Goal: Information Seeking & Learning: Learn about a topic

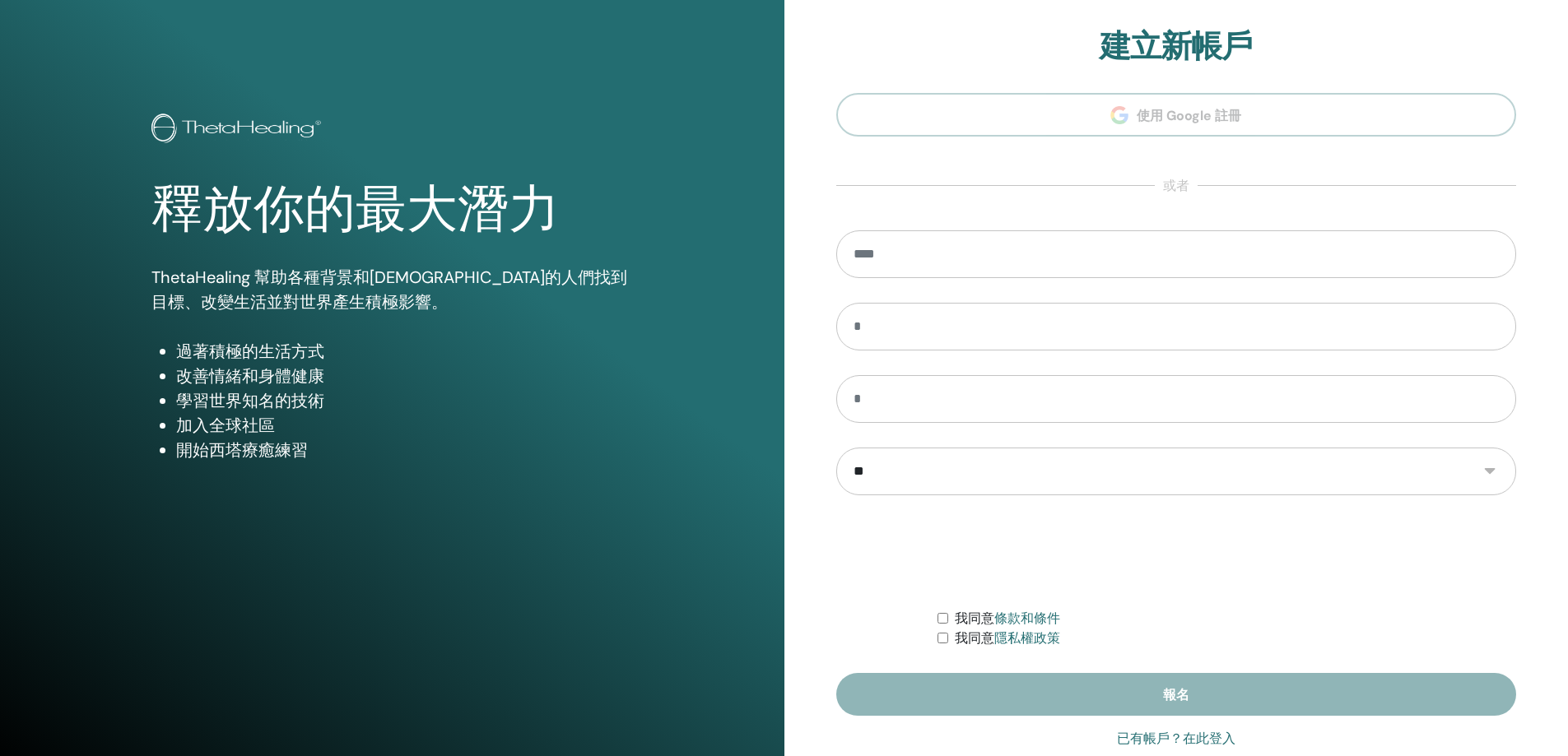
type input "**********"
click at [1169, 738] on font "已有帳戶？在此登入" at bounding box center [1176, 738] width 119 height 15
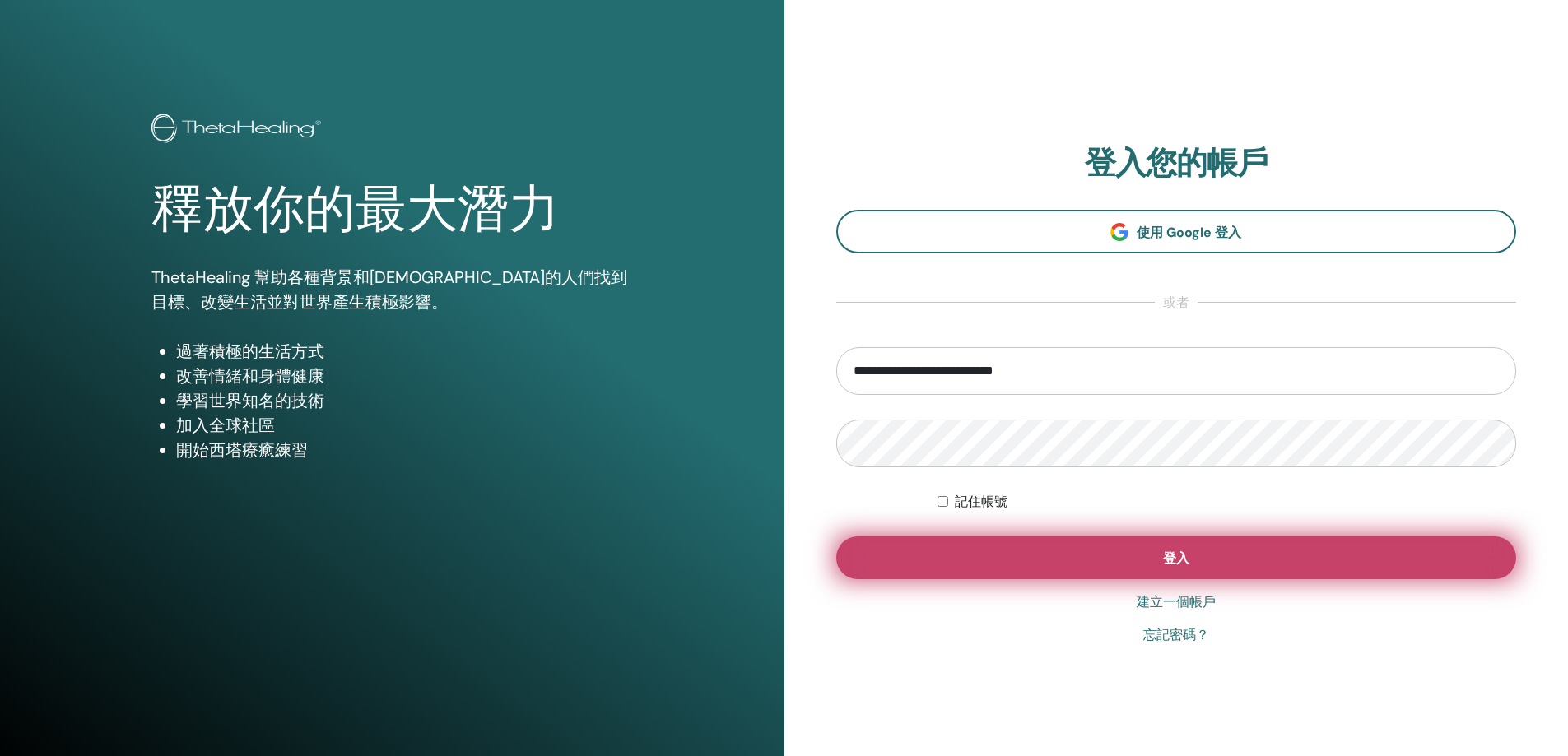
click at [1242, 556] on button "登入" at bounding box center [1177, 558] width 681 height 43
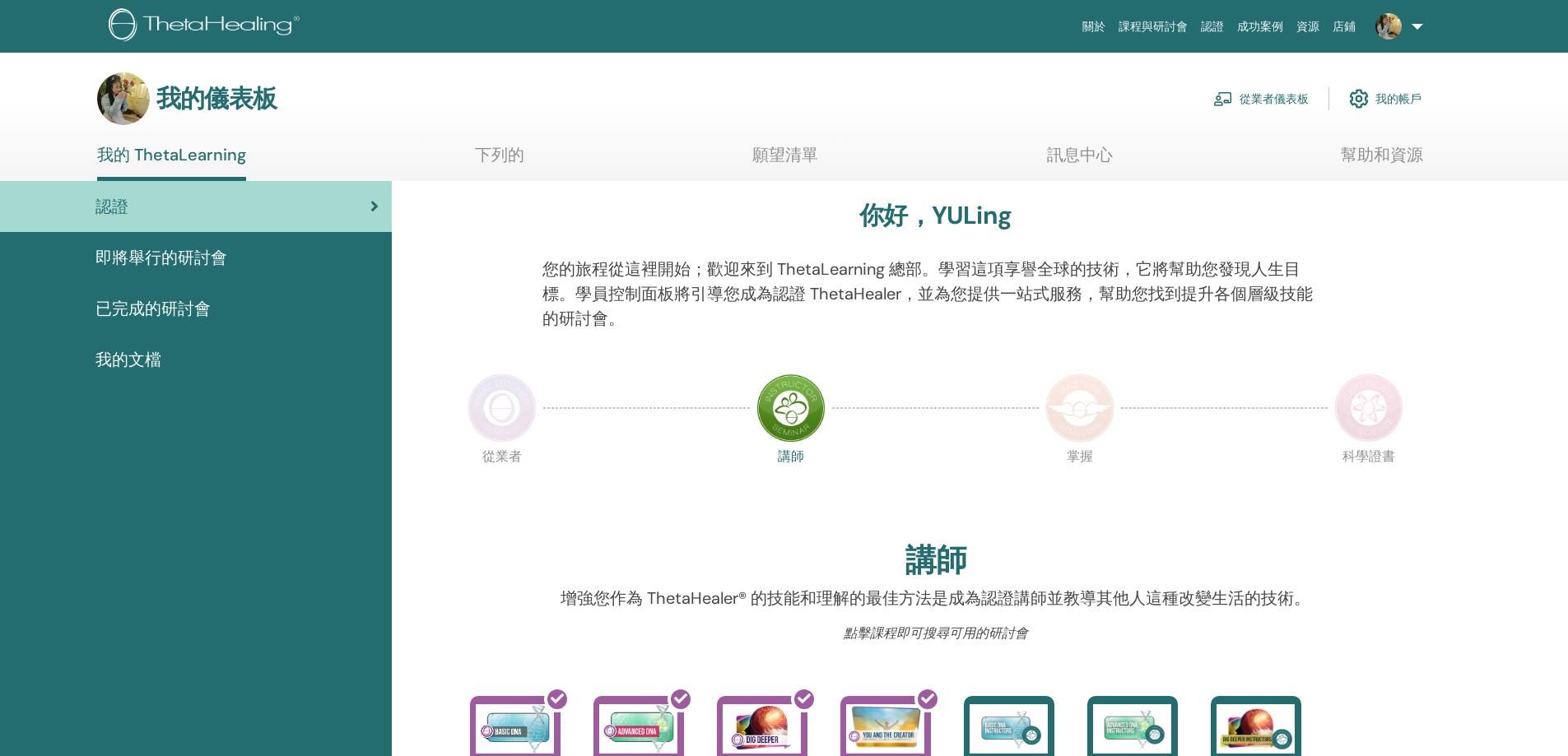
click at [192, 264] on font "即將舉行的研討會" at bounding box center [162, 257] width 132 height 21
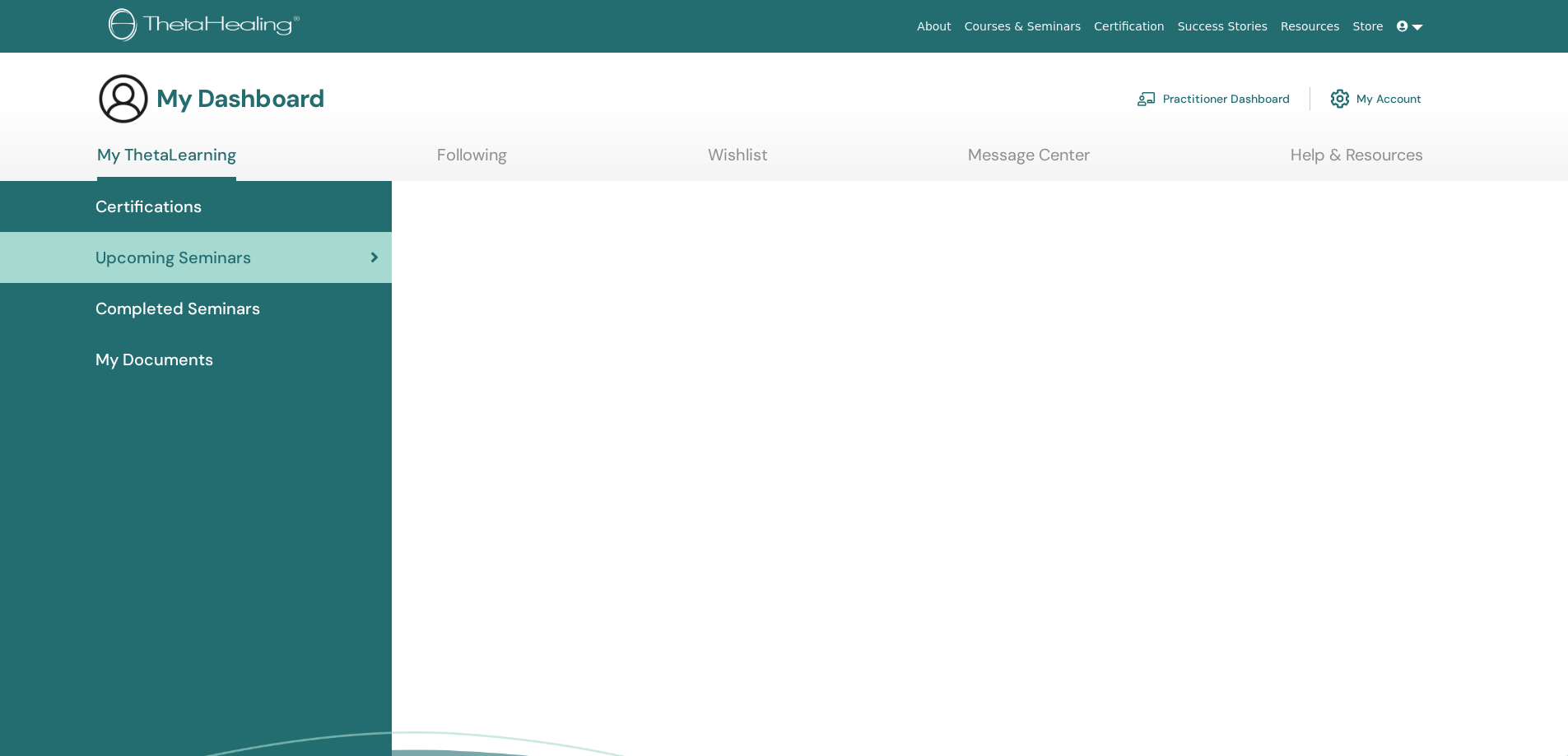
click at [250, 214] on div "Certifications" at bounding box center [195, 206] width 365 height 25
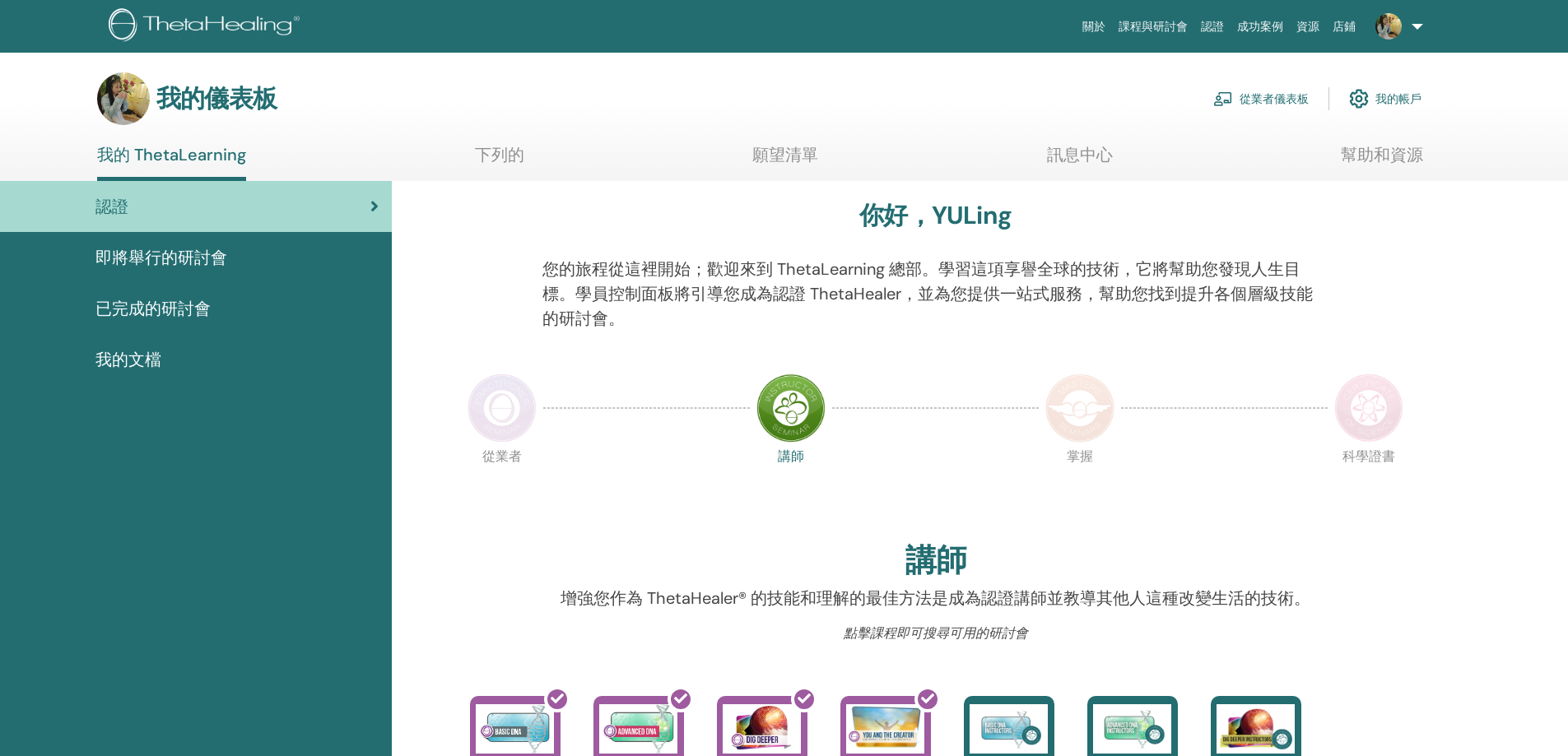
click at [238, 300] on div "已完成的研討會" at bounding box center [195, 308] width 365 height 25
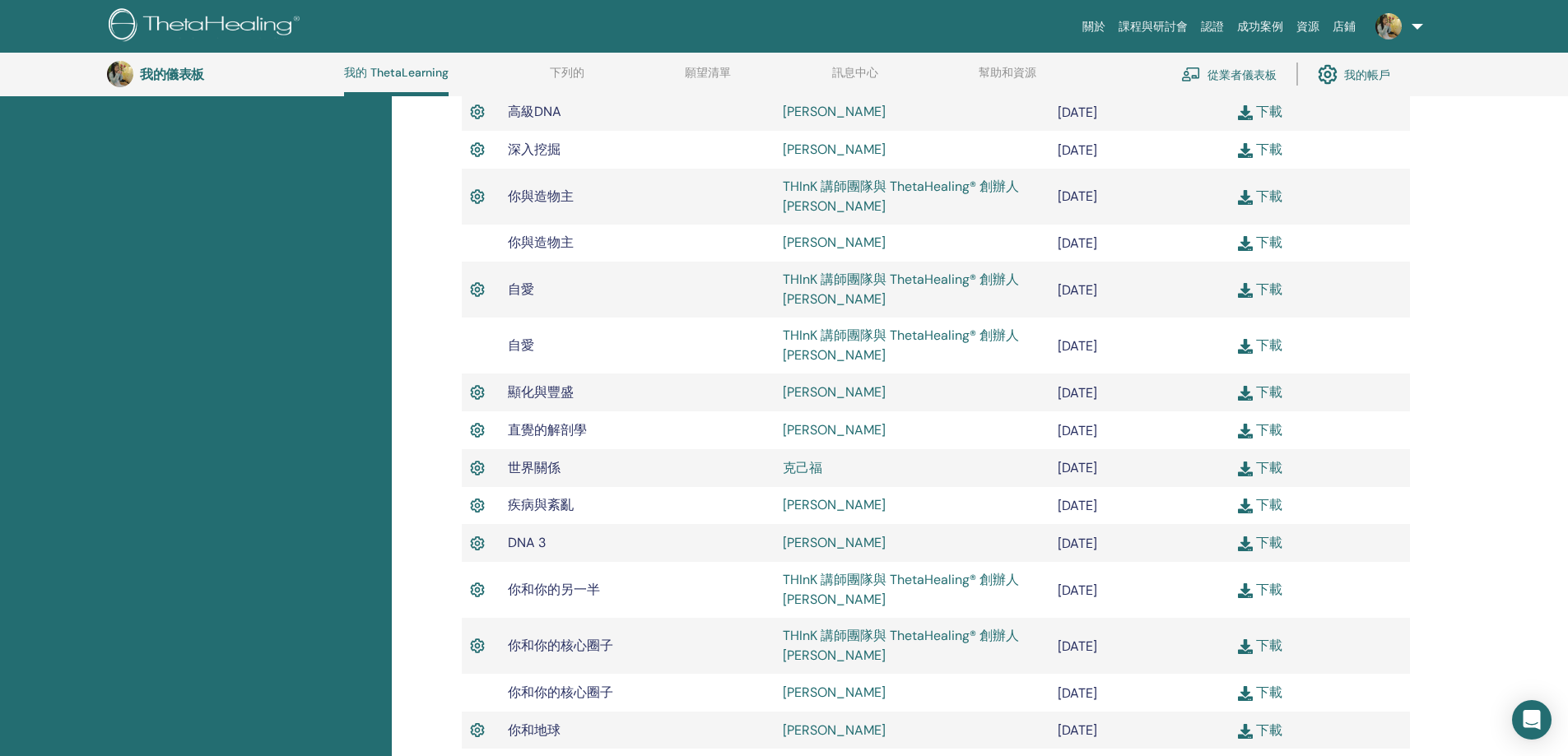
scroll to position [208, 0]
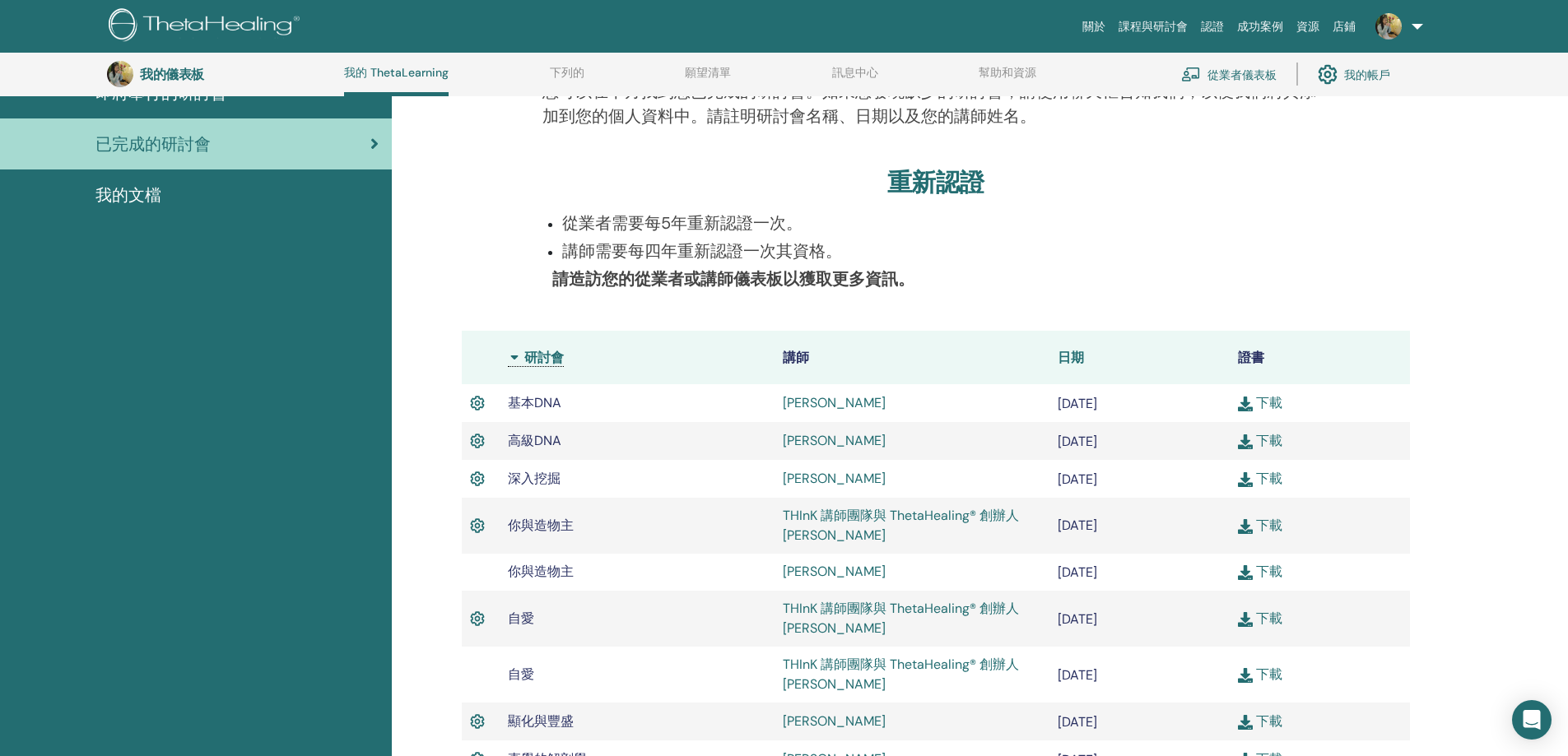
click at [1063, 357] on font "日期" at bounding box center [1070, 357] width 27 height 17
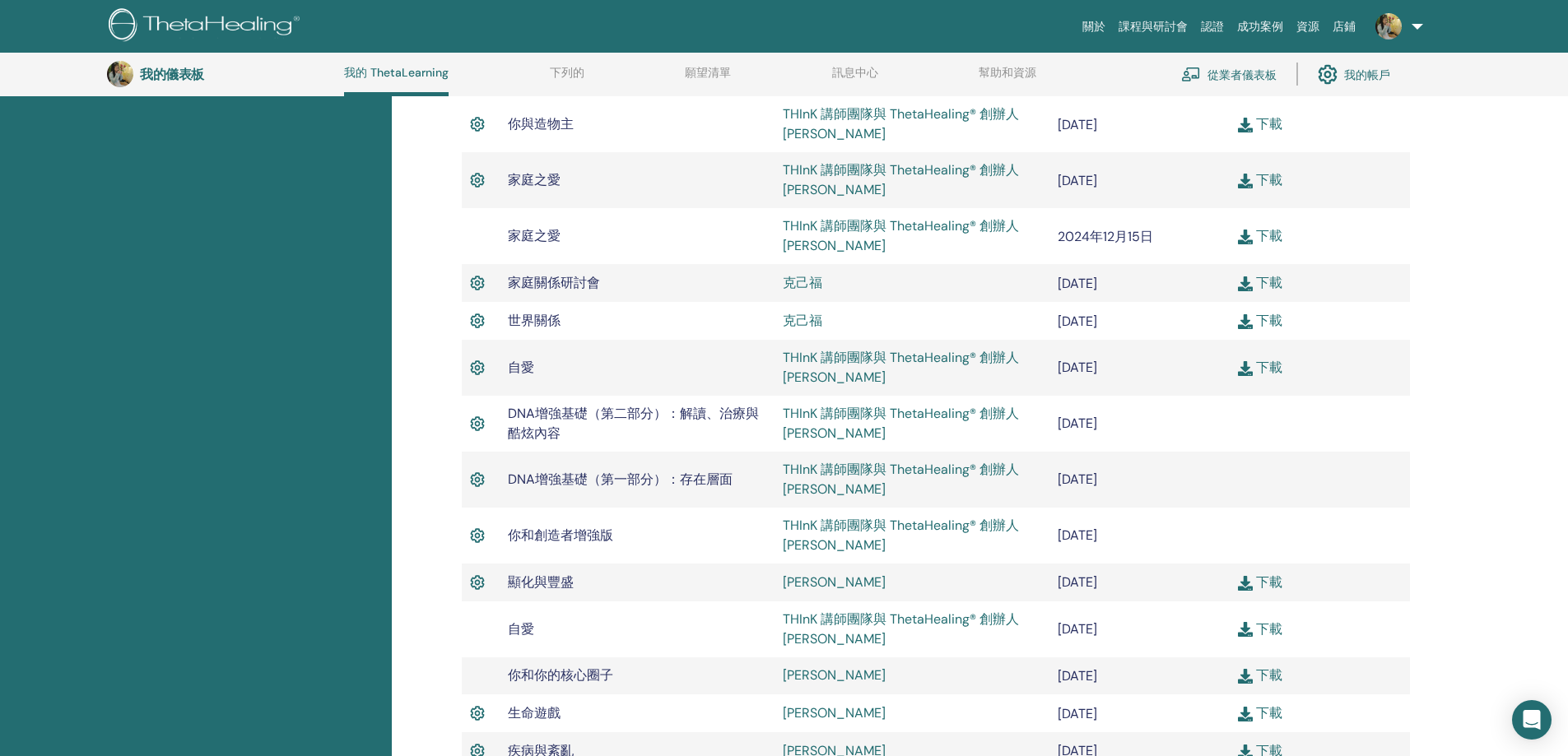
scroll to position [619, 0]
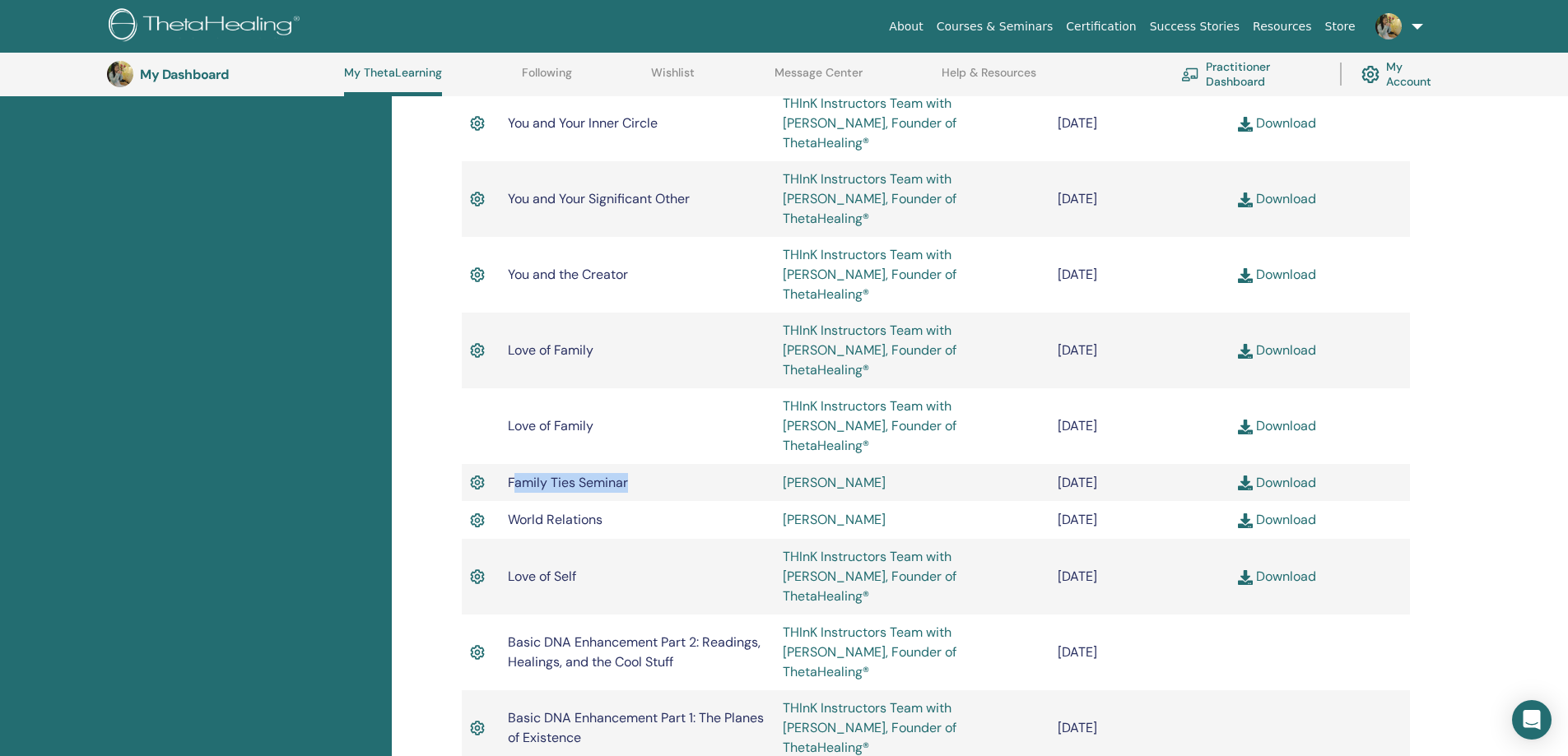
drag, startPoint x: 654, startPoint y: 369, endPoint x: 512, endPoint y: 363, distance: 142.1
click at [512, 464] on td "Family Ties Seminar" at bounding box center [636, 483] width 275 height 38
drag, startPoint x: 668, startPoint y: 365, endPoint x: 511, endPoint y: 360, distance: 157.1
click at [511, 464] on td "Family Ties Seminar" at bounding box center [636, 483] width 275 height 38
copy span "Family Ties Seminar"
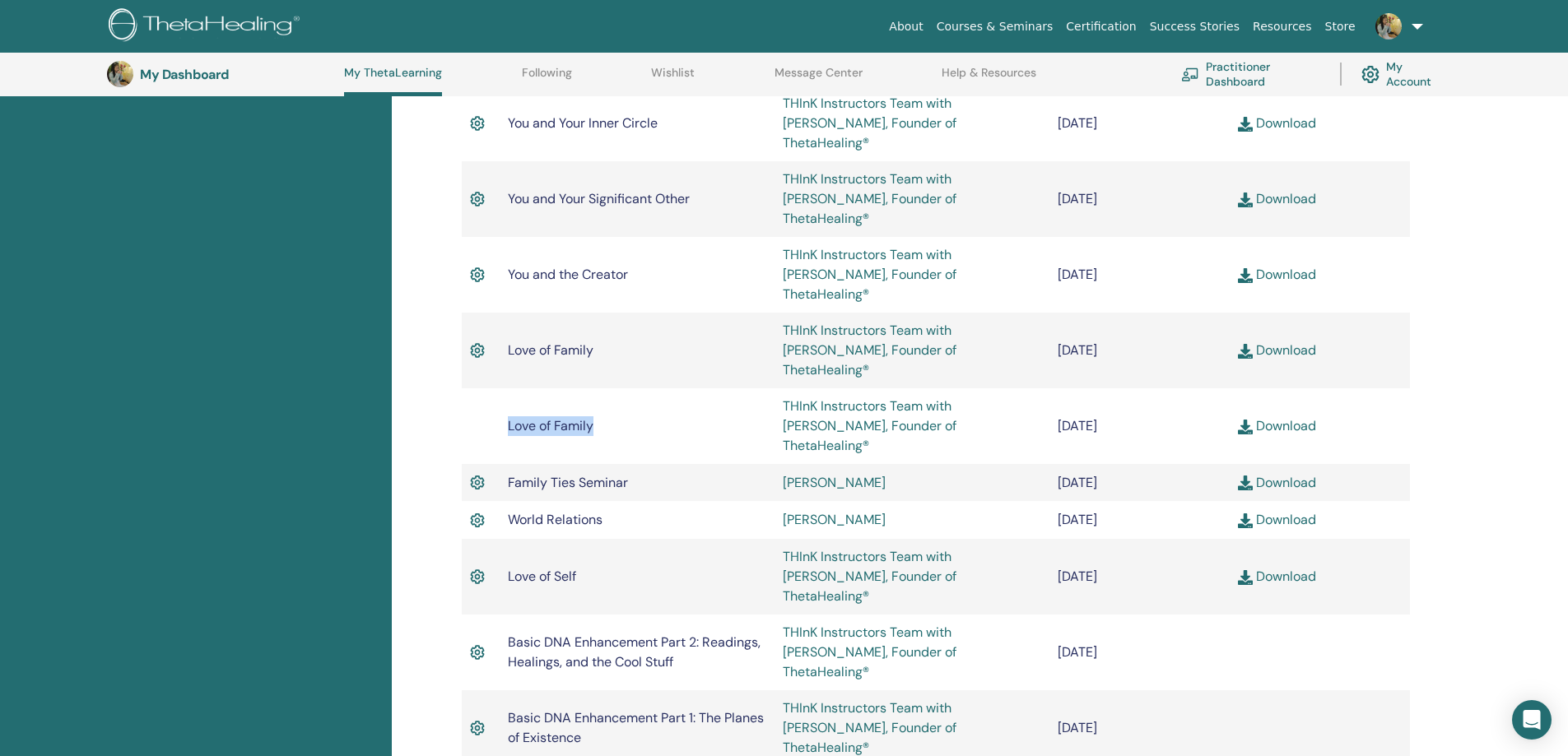
drag, startPoint x: 614, startPoint y: 320, endPoint x: 507, endPoint y: 316, distance: 107.1
click at [507, 388] on td "Love of Family" at bounding box center [636, 426] width 275 height 76
copy span "Love of Family"
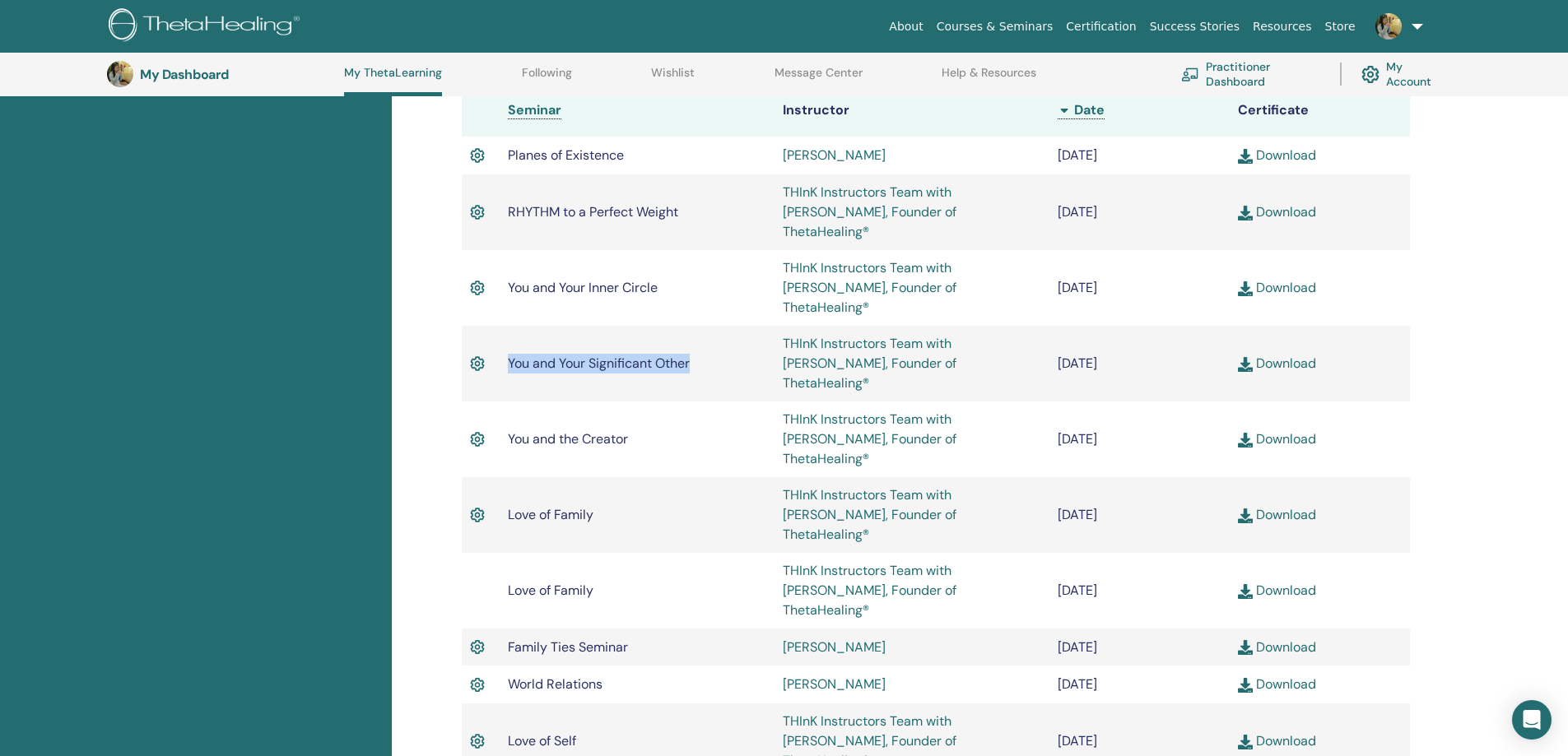
drag, startPoint x: 697, startPoint y: 315, endPoint x: 506, endPoint y: 322, distance: 191.1
click at [506, 326] on td "You and Your Significant Other" at bounding box center [636, 363] width 275 height 76
copy span "You and Your Significant Other"
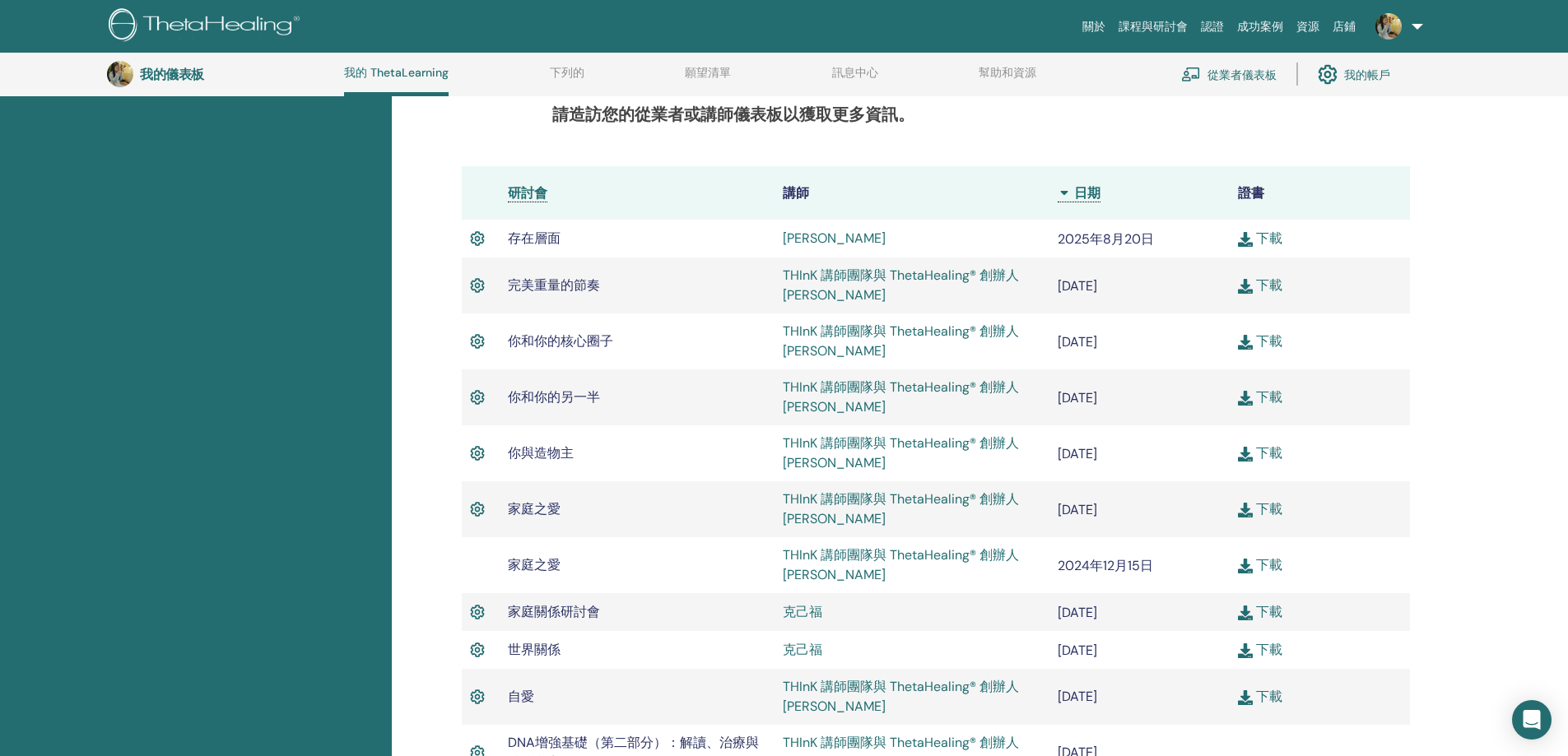
drag, startPoint x: 863, startPoint y: 294, endPoint x: 778, endPoint y: 283, distance: 85.7
click at [778, 283] on td "THInK 講師團隊與 ThetaHealing® 創辦人 [PERSON_NAME]" at bounding box center [911, 285] width 275 height 56
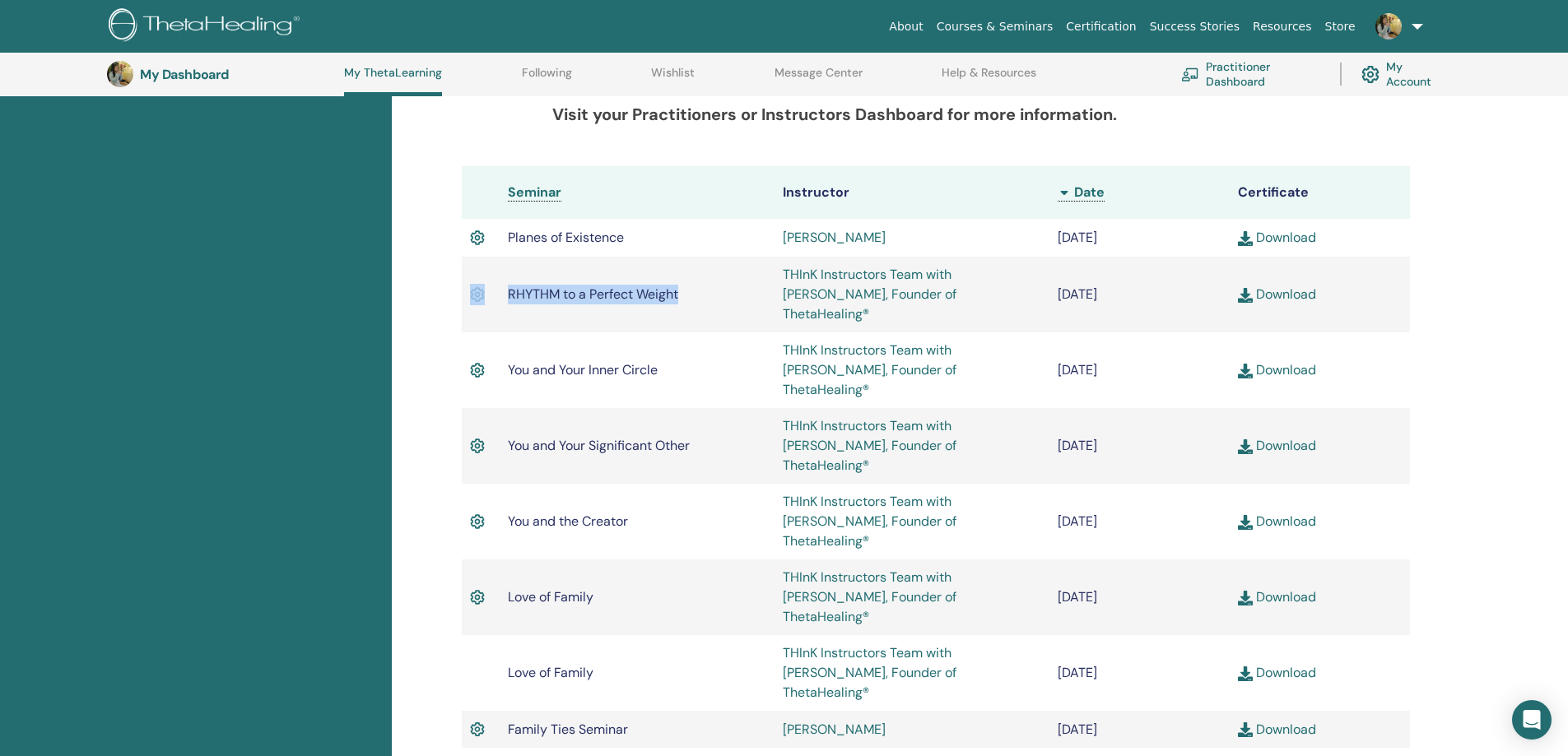
drag, startPoint x: 689, startPoint y: 289, endPoint x: 494, endPoint y: 296, distance: 195.1
click at [494, 296] on tr "RHYTHM to a Perfect Weight THInK Instructors Team with Vianna Stibal, Founder o…" at bounding box center [936, 294] width 948 height 76
click at [704, 273] on td "RHYTHM to a Perfect Weight" at bounding box center [636, 294] width 275 height 76
drag, startPoint x: 695, startPoint y: 287, endPoint x: 500, endPoint y: 293, distance: 195.1
click at [500, 294] on td "RHYTHM to a Perfect Weight" at bounding box center [636, 294] width 275 height 76
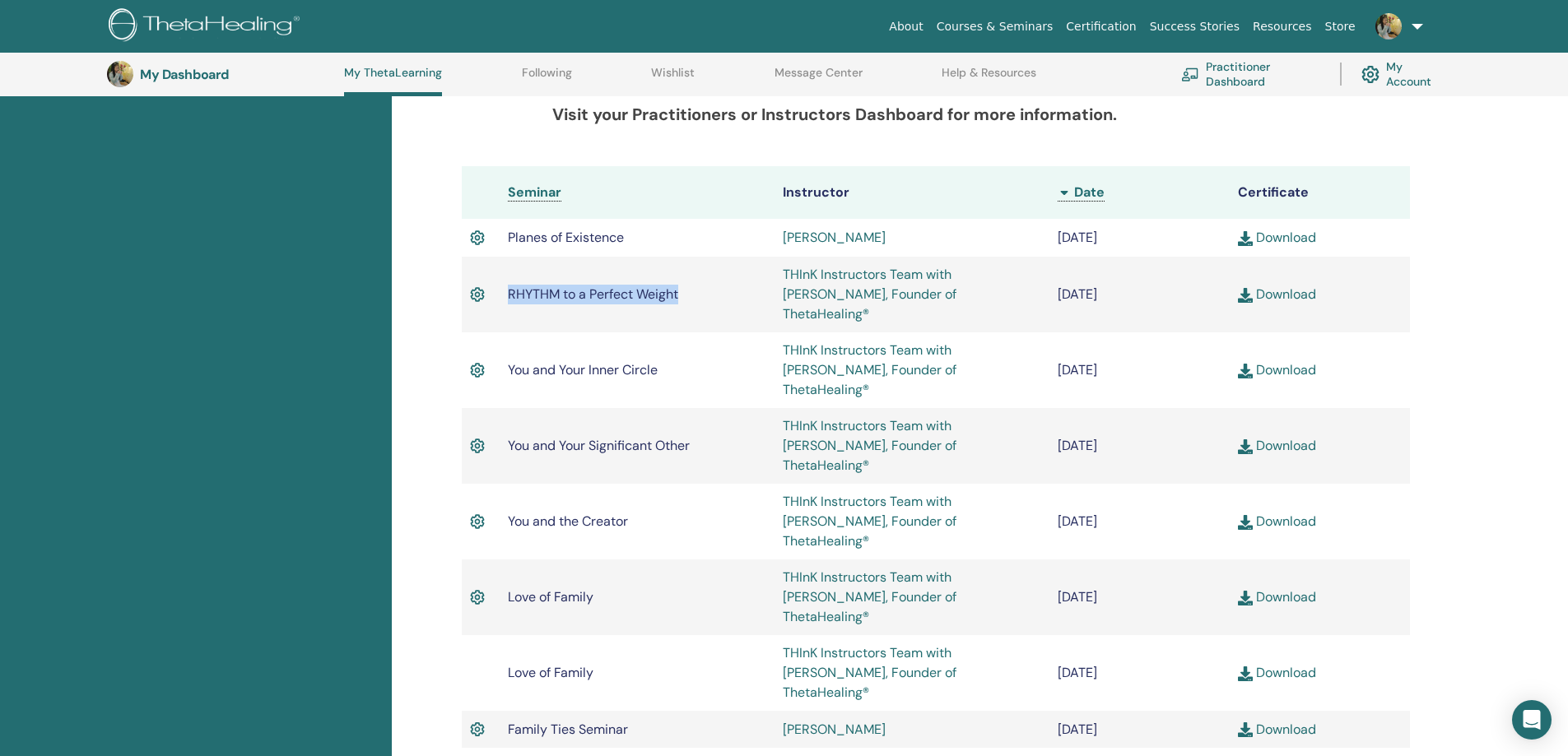
copy span "RHYTHM to a Perfect Weight"
drag, startPoint x: 619, startPoint y: 239, endPoint x: 501, endPoint y: 246, distance: 118.2
click at [501, 246] on td "Planes of Existence" at bounding box center [636, 238] width 275 height 38
copy span "Planes of Existence"
